Goal: Find specific page/section: Find specific page/section

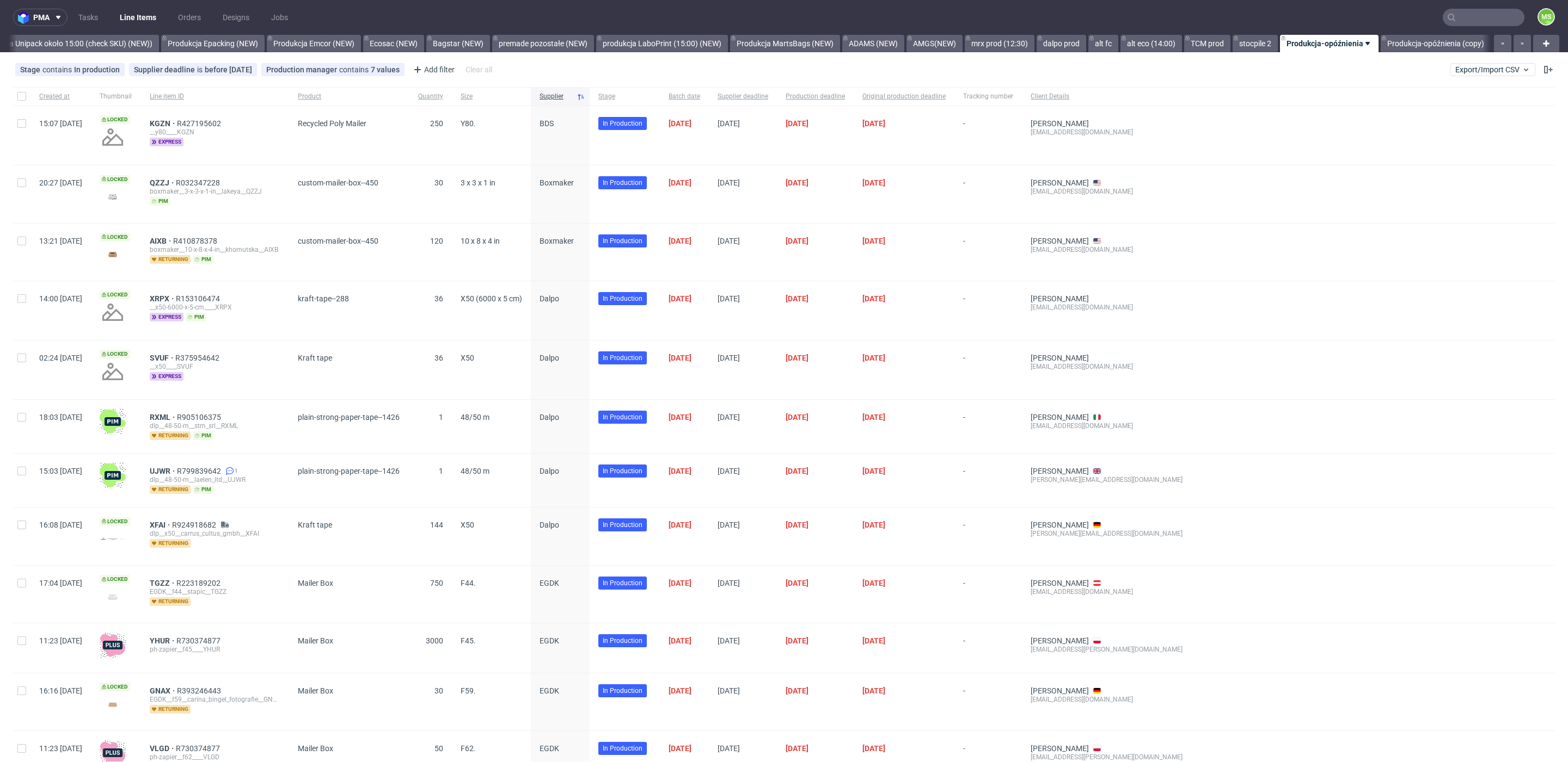
click at [1461, 16] on input "text" at bounding box center [1483, 17] width 81 height 17
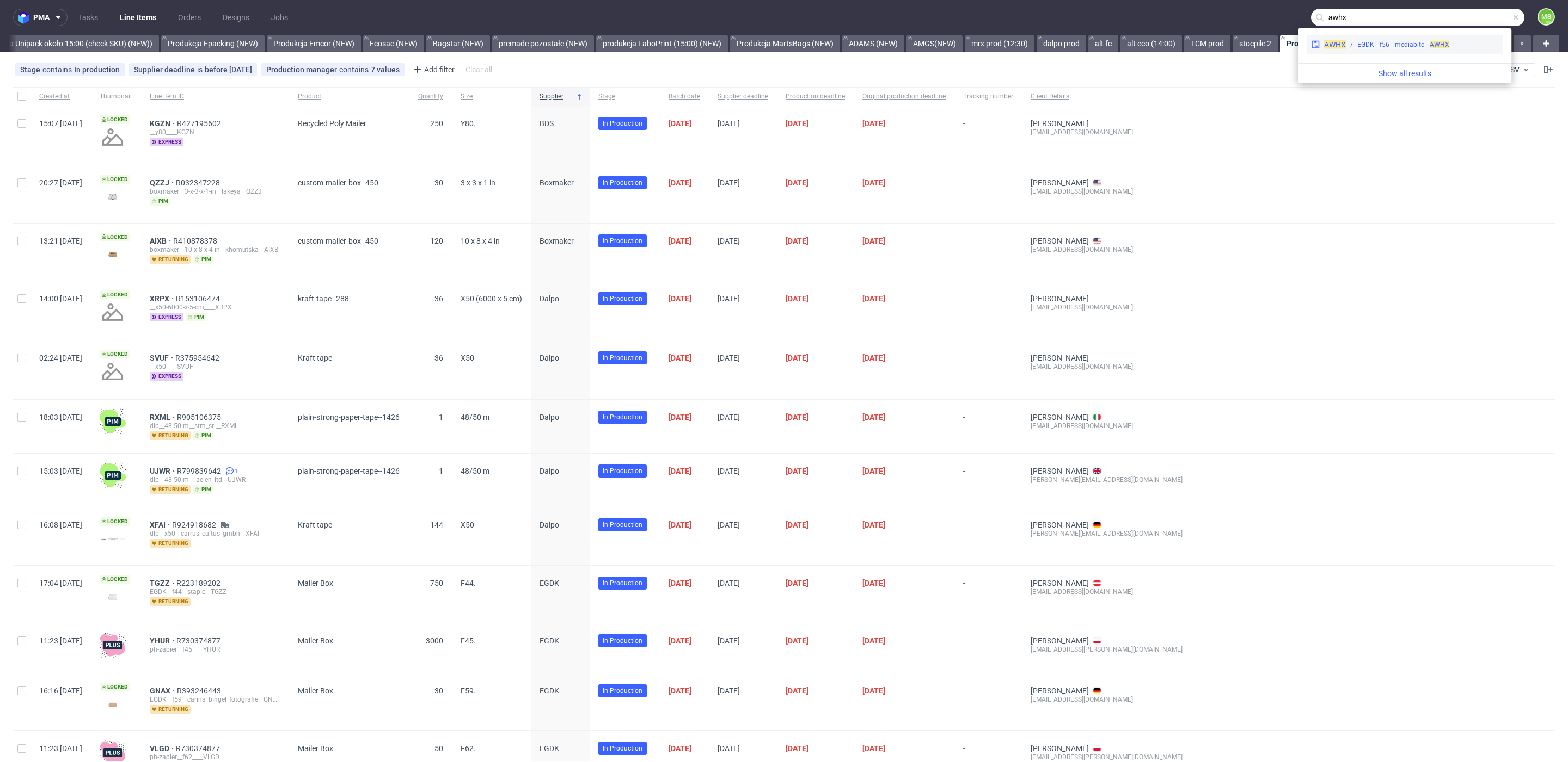
type input "awhx"
click at [1419, 44] on div "EGDK__f56__mediabite__ AWHX" at bounding box center [1402, 45] width 92 height 10
